Goal: Navigation & Orientation: Understand site structure

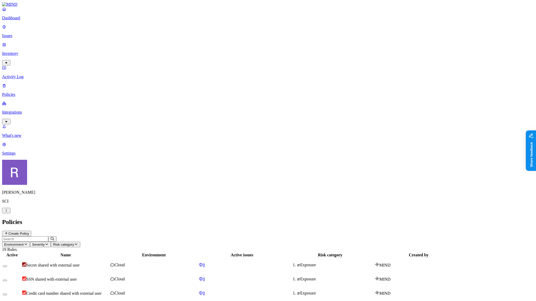
click at [28, 242] on icon "button" at bounding box center [26, 243] width 4 height 3
click at [124, 50] on span "Endpoint" at bounding box center [122, 52] width 15 height 4
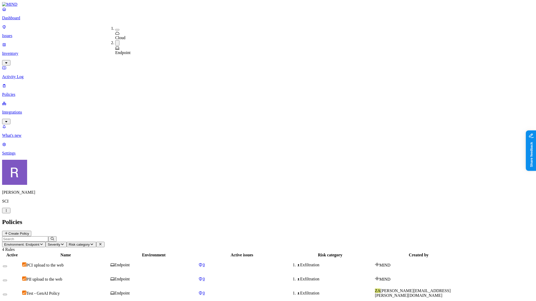
click at [197, 252] on div "Active Name Environment Active issues Risk category Created by PCI upload to th…" at bounding box center [268, 283] width 532 height 63
click at [27, 110] on p "Integrations" at bounding box center [268, 112] width 532 height 5
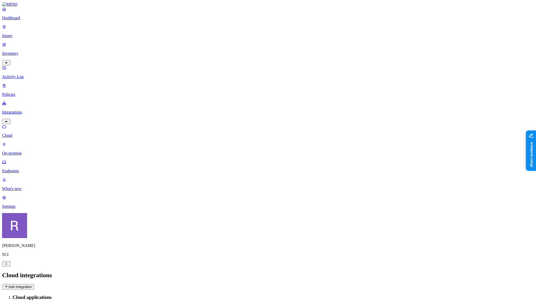
click at [30, 169] on p "Endpoints" at bounding box center [268, 171] width 532 height 5
click at [28, 151] on p "On-premise" at bounding box center [268, 153] width 532 height 5
click at [27, 133] on p "Cloud" at bounding box center [268, 135] width 532 height 5
click at [29, 110] on p "Integrations" at bounding box center [268, 112] width 532 height 5
click at [8, 120] on icon "button" at bounding box center [6, 121] width 4 height 3
